Goal: Share content: Share content

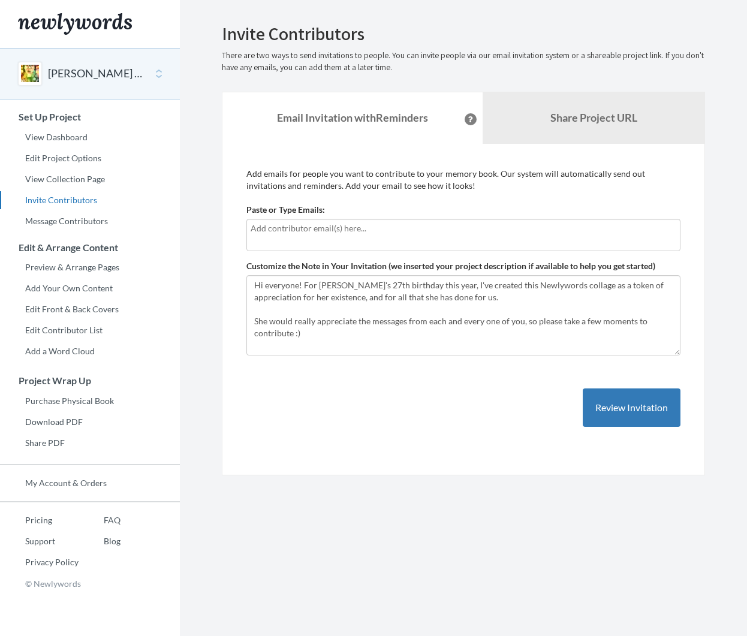
click at [299, 231] on input "text" at bounding box center [464, 228] width 426 height 13
click at [274, 205] on label "Paste or Type Emails:" at bounding box center [286, 210] width 79 height 12
click at [0, 0] on input "Paste or Type Emails:" at bounding box center [0, 0] width 0 height 0
click at [286, 229] on input "text" at bounding box center [464, 228] width 426 height 13
click at [343, 181] on p "Add emails for people you want to contribute to your memory book. Our system wi…" at bounding box center [464, 180] width 434 height 24
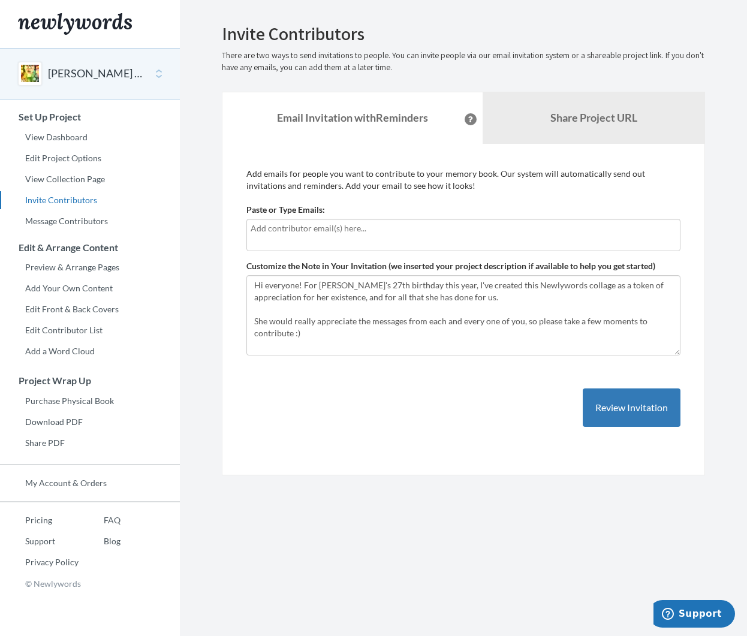
click at [295, 230] on input "text" at bounding box center [464, 228] width 426 height 13
click at [347, 170] on p "Add emails for people you want to contribute to your memory book. Our system wi…" at bounding box center [464, 180] width 434 height 24
click at [587, 120] on b "Share Project URL" at bounding box center [594, 117] width 87 height 13
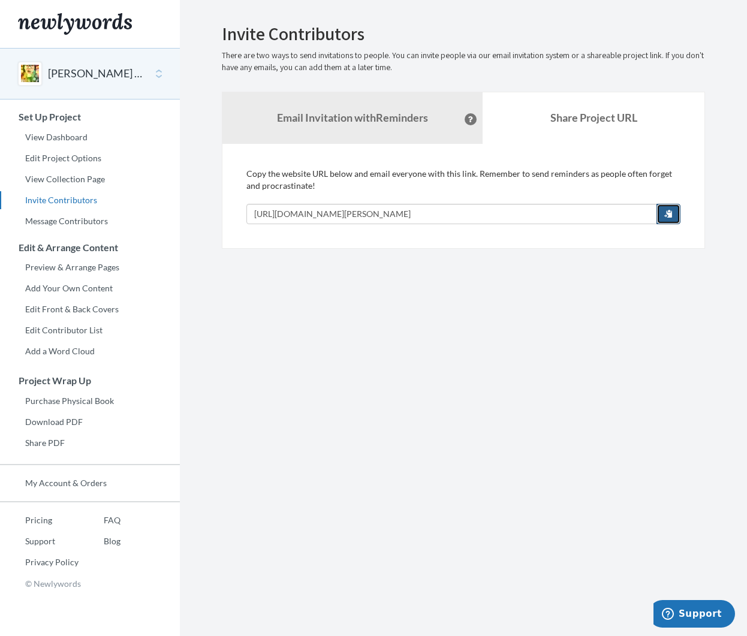
click at [669, 214] on span "button" at bounding box center [669, 213] width 8 height 8
click at [87, 220] on link "Message Contributors" at bounding box center [90, 221] width 180 height 18
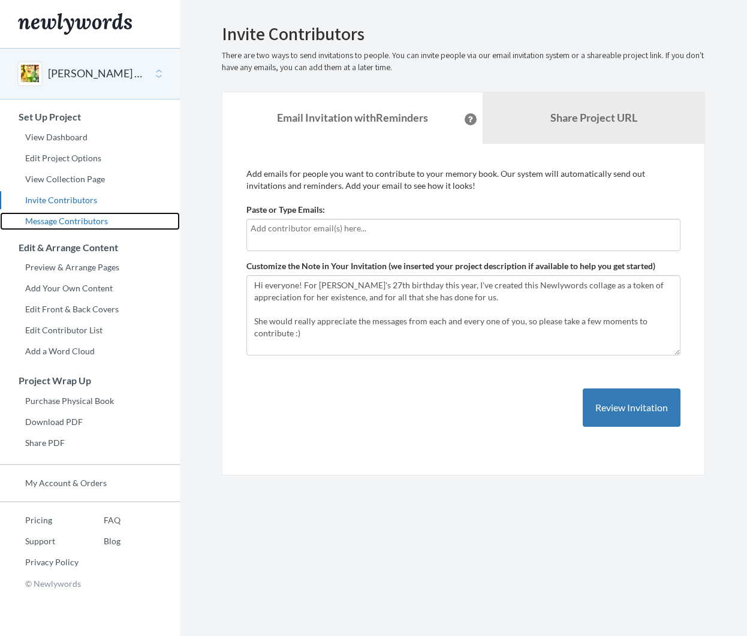
click at [79, 226] on link "Message Contributors" at bounding box center [90, 221] width 180 height 18
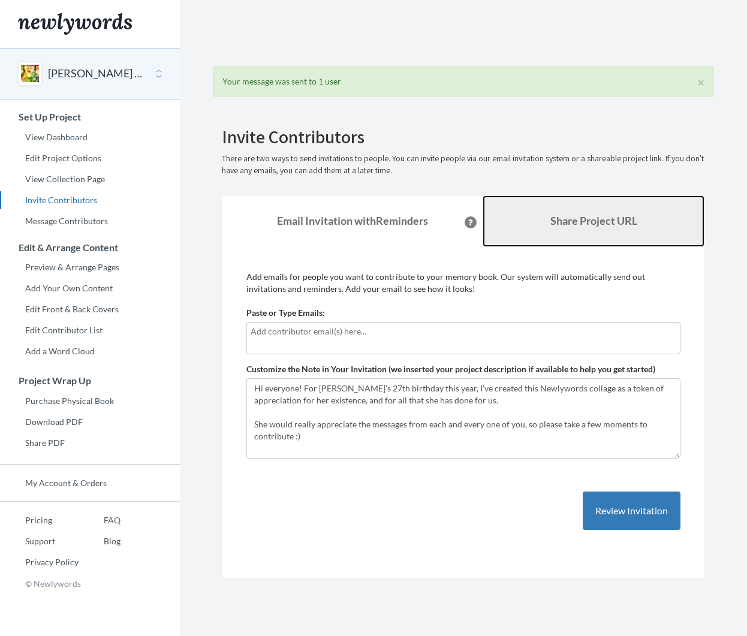
click at [579, 221] on b "Share Project URL" at bounding box center [594, 220] width 87 height 13
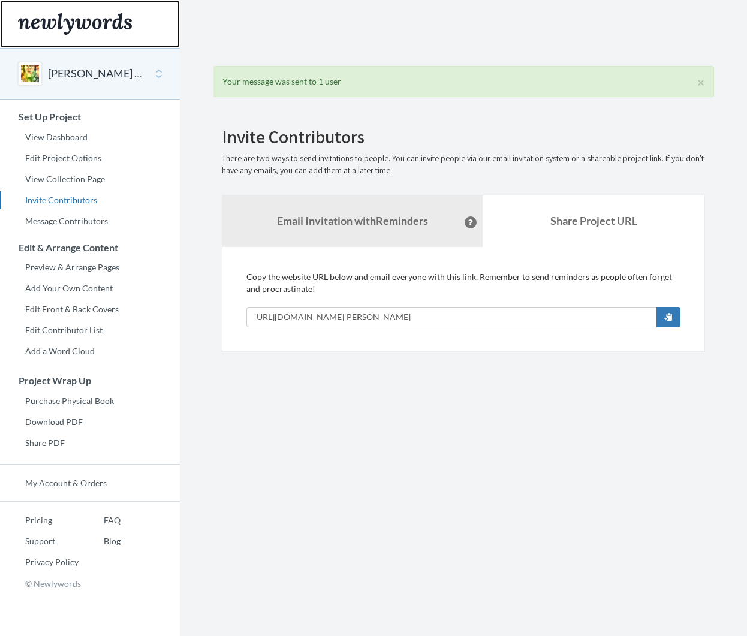
click at [81, 19] on img "Main" at bounding box center [75, 24] width 114 height 22
